Goal: Information Seeking & Learning: Learn about a topic

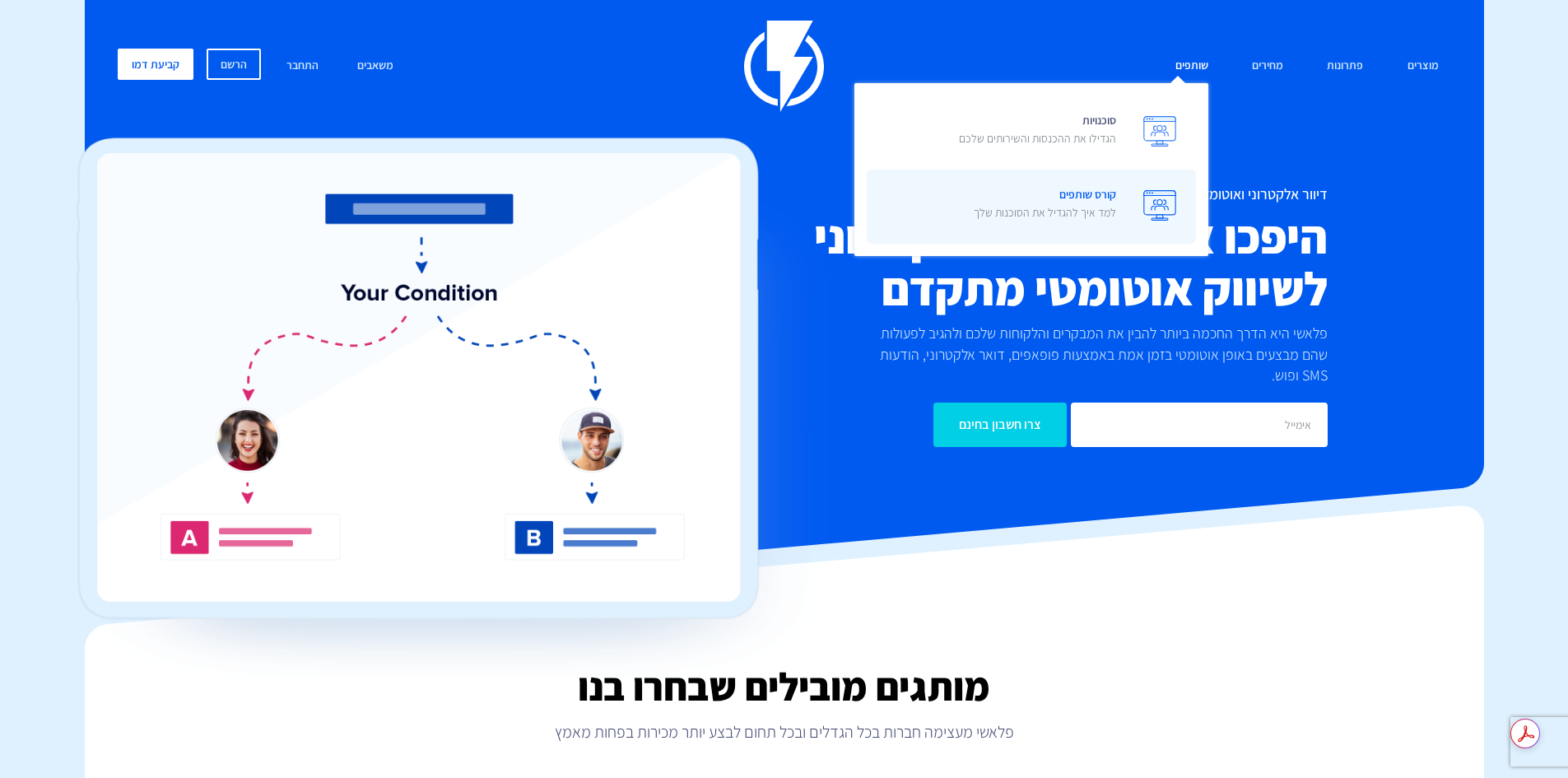
click at [1013, 210] on p "למד איך להגדיל את הסוכנות שלך" at bounding box center [1045, 212] width 143 height 16
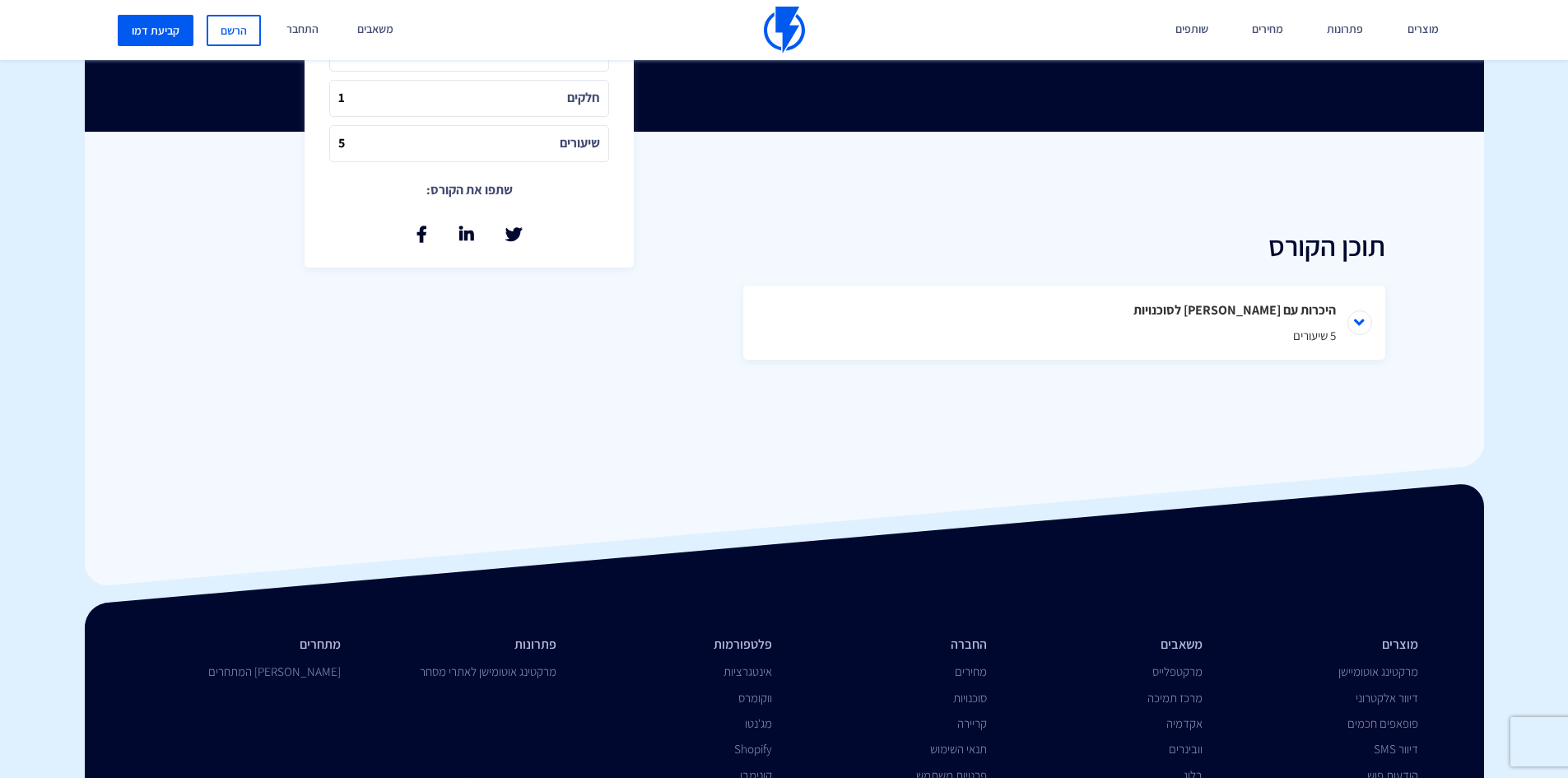
scroll to position [576, 0]
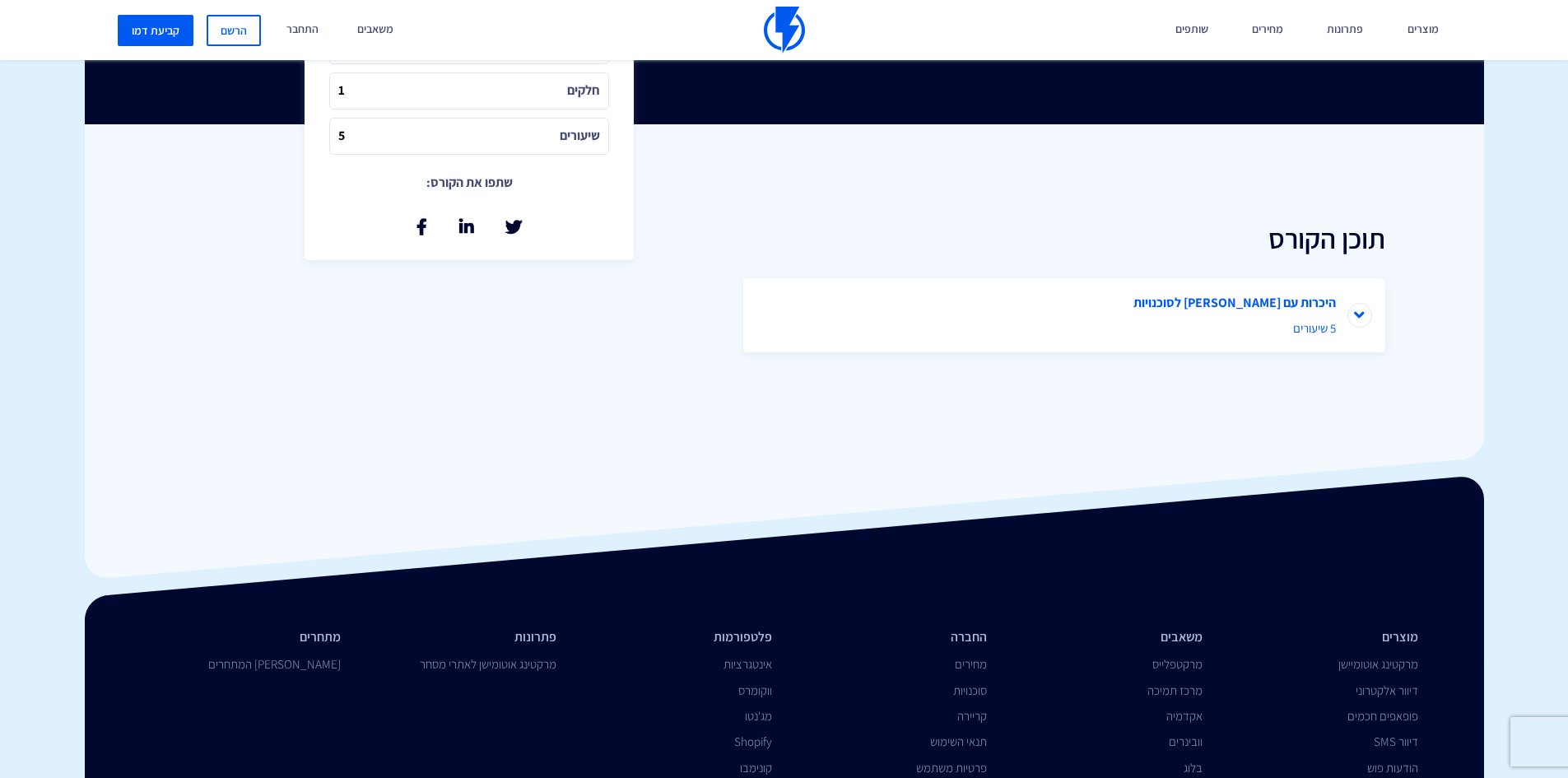
click at [1373, 312] on li "היכרות עם פלאשי לסוכנויות 5 שיעורים" at bounding box center [1064, 315] width 642 height 74
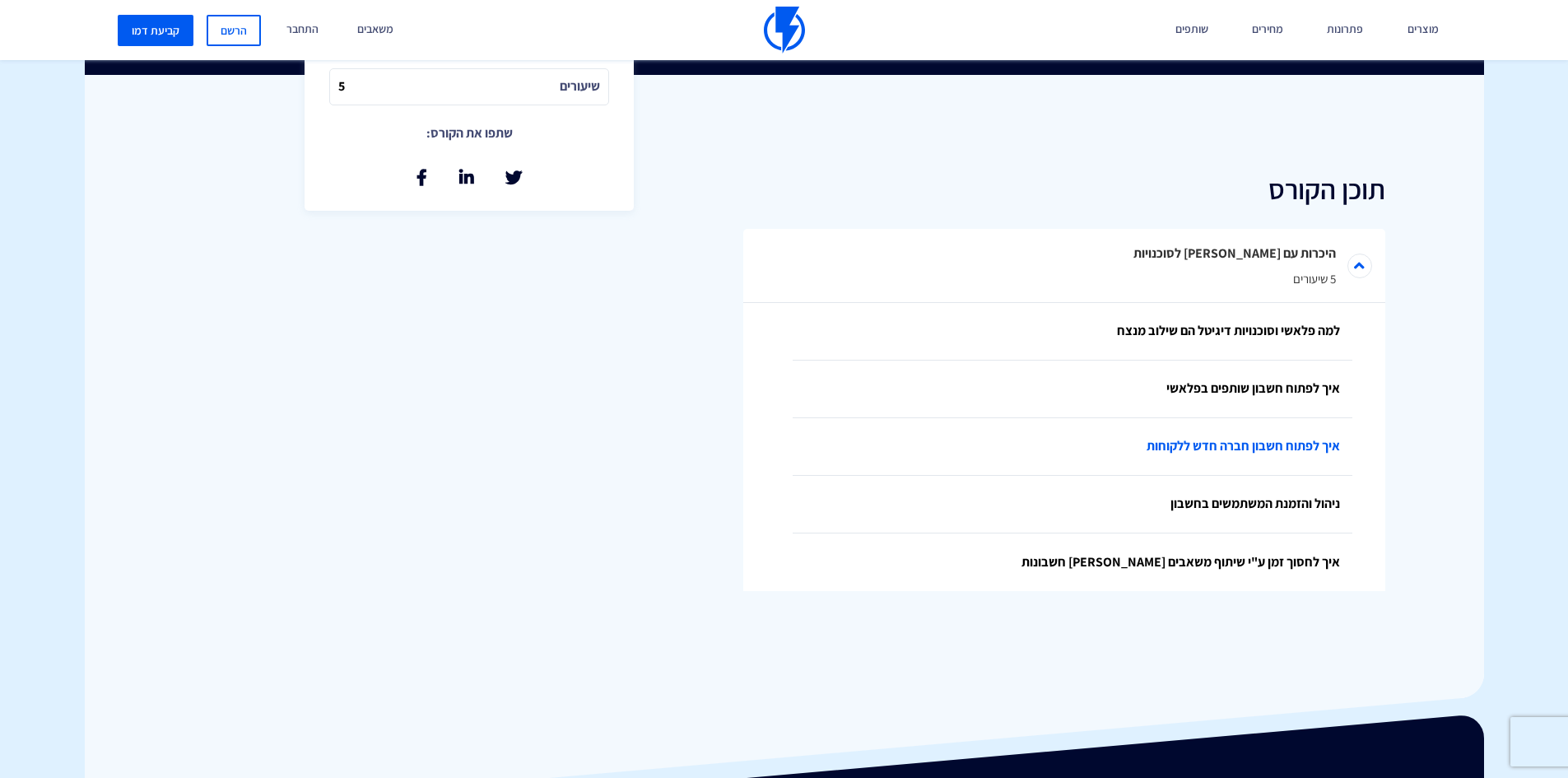
scroll to position [617, 0]
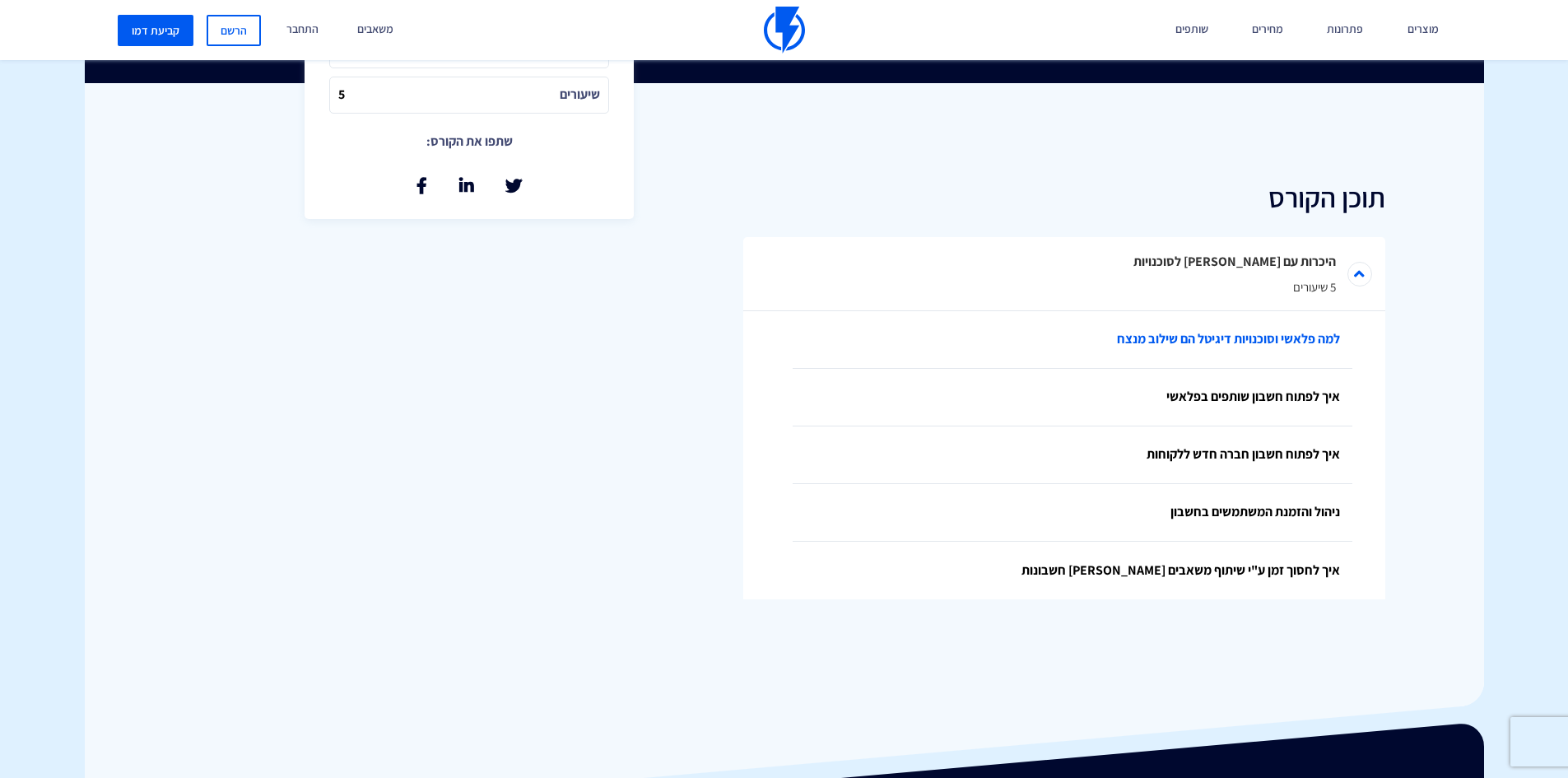
click at [1133, 343] on link "למה פלאשי וסוכנויות דיגיטל הם שילוב מנצח" at bounding box center [1072, 340] width 560 height 58
